Goal: Task Accomplishment & Management: Check status

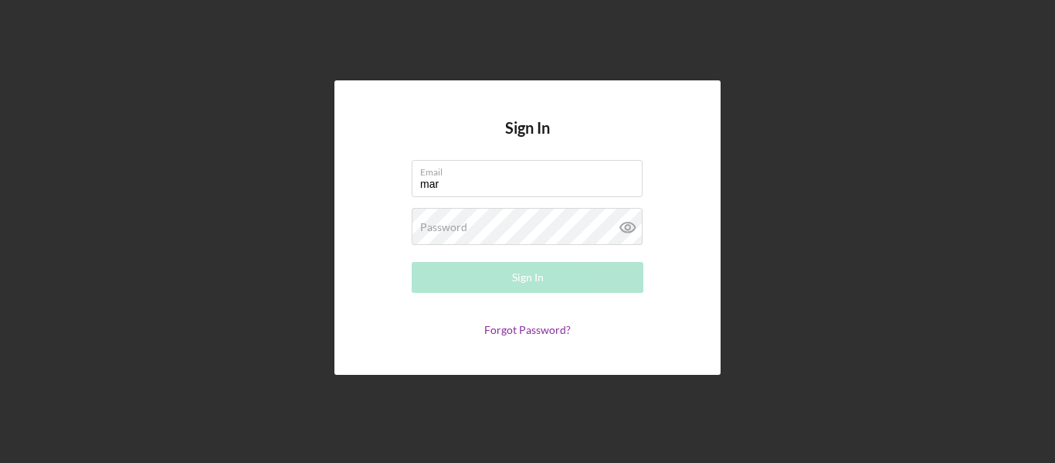
type input "[PERSON_NAME][EMAIL_ADDRESS][DOMAIN_NAME]"
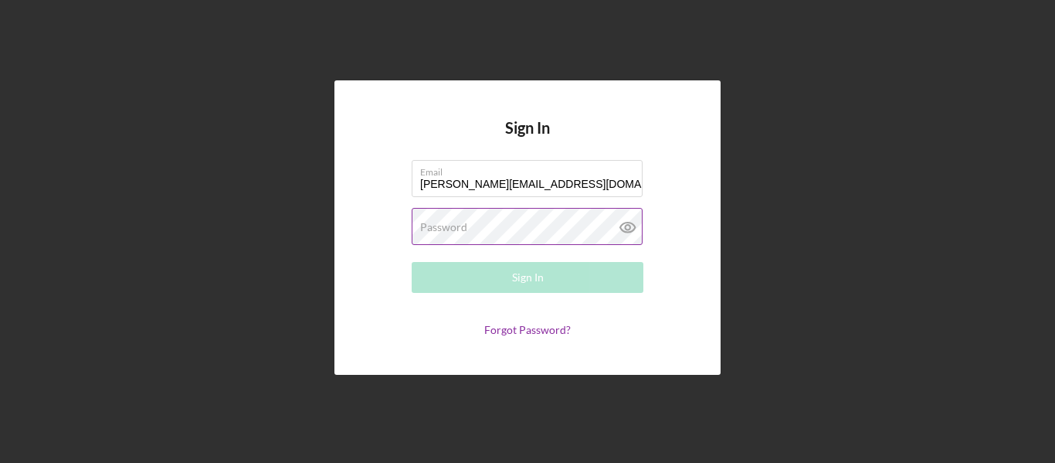
click at [528, 233] on div "Password Required" at bounding box center [528, 227] width 232 height 39
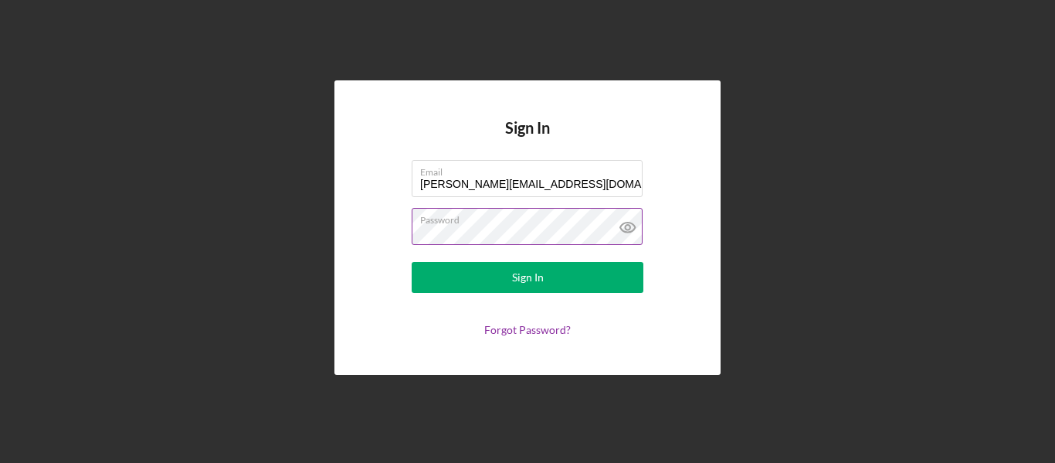
click at [412, 262] on button "Sign In" at bounding box center [528, 277] width 232 height 31
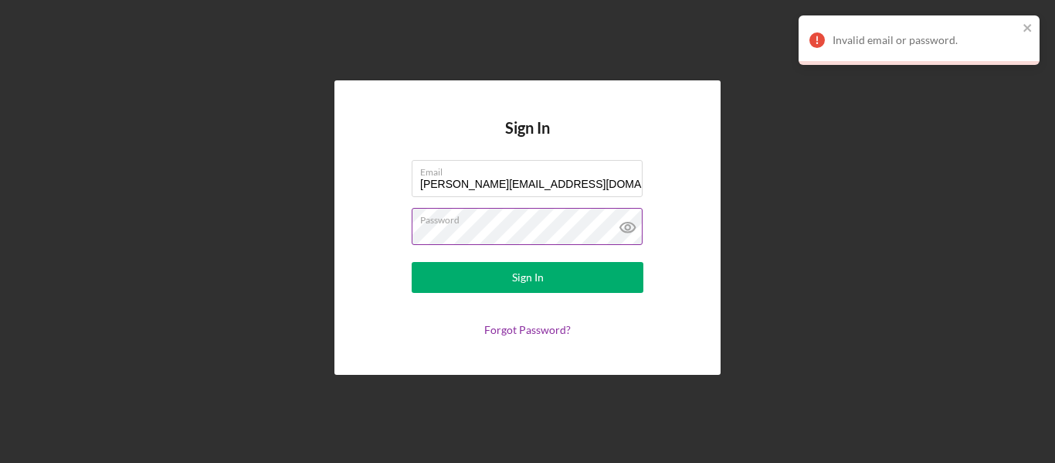
click at [626, 229] on icon at bounding box center [627, 227] width 5 height 5
click at [534, 222] on label "Password" at bounding box center [531, 217] width 222 height 17
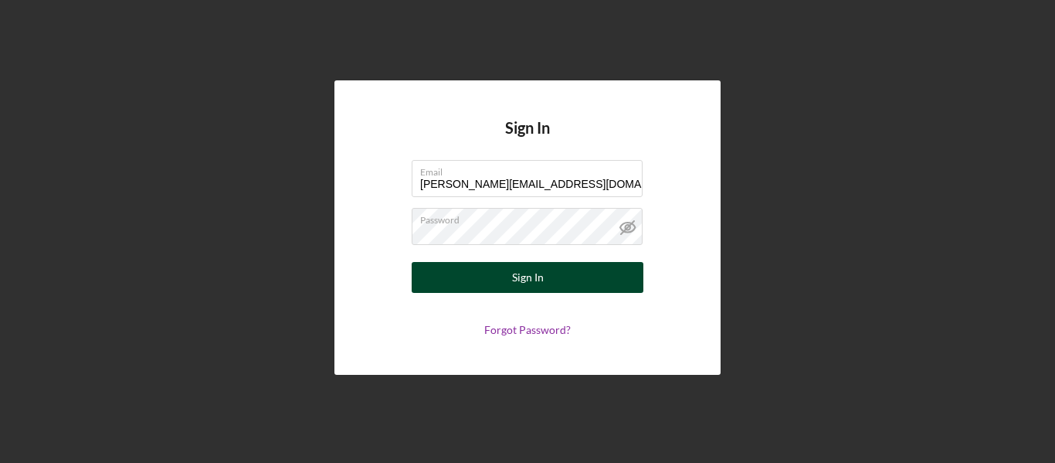
click at [537, 286] on div "Sign In" at bounding box center [528, 277] width 32 height 31
